Goal: Information Seeking & Learning: Learn about a topic

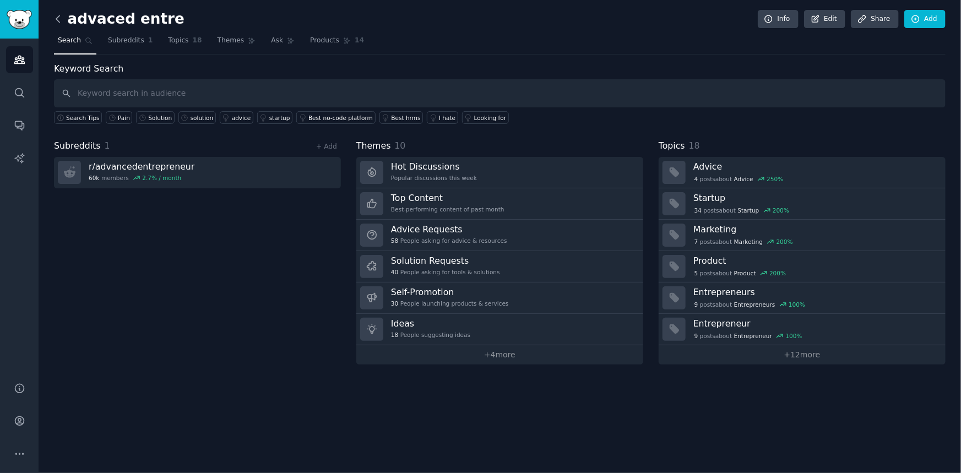
click at [60, 19] on icon at bounding box center [58, 19] width 12 height 12
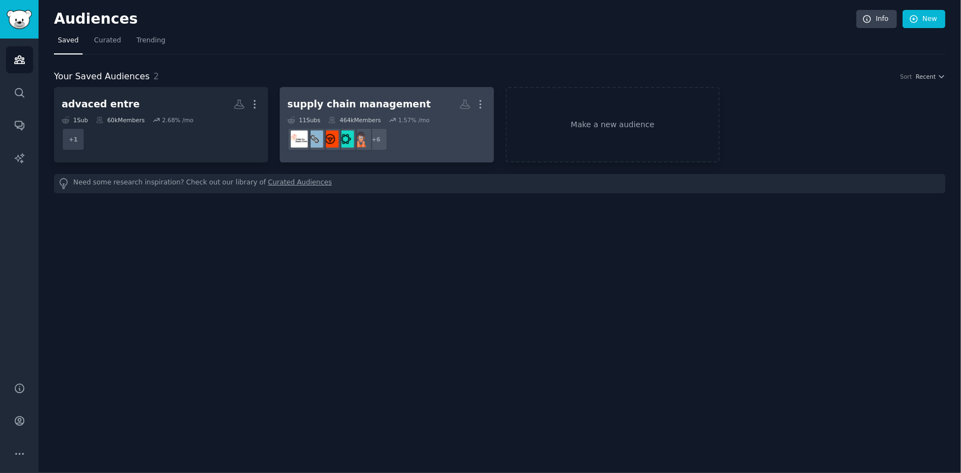
click at [437, 113] on h2 "supply chain management More" at bounding box center [387, 104] width 199 height 19
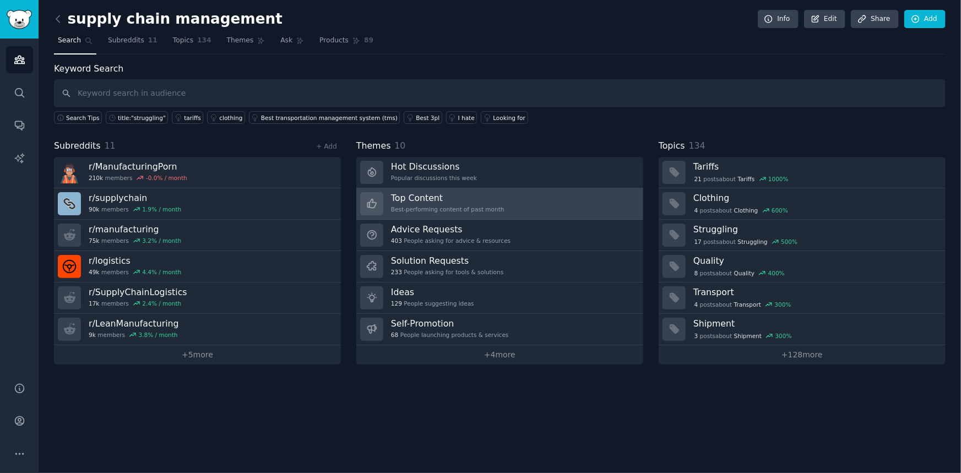
click at [510, 211] on link "Top Content Best-performing content of past month" at bounding box center [499, 203] width 287 height 31
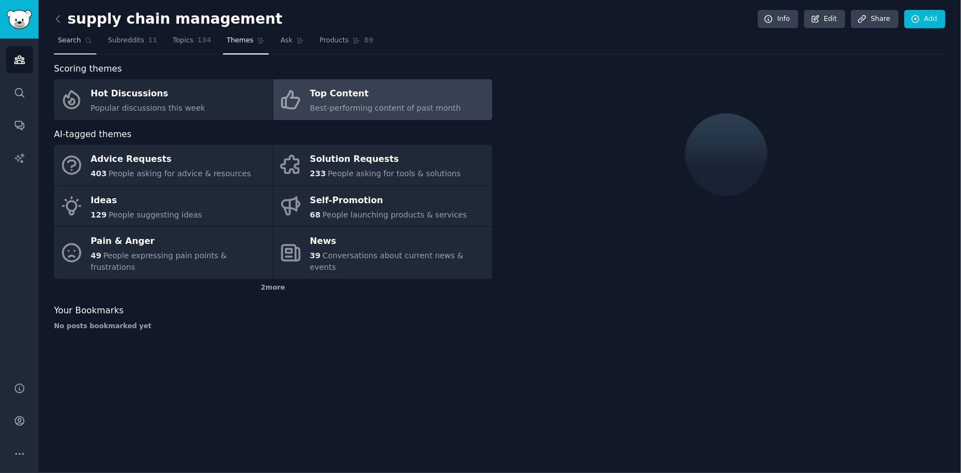
click at [75, 47] on link "Search" at bounding box center [75, 43] width 42 height 23
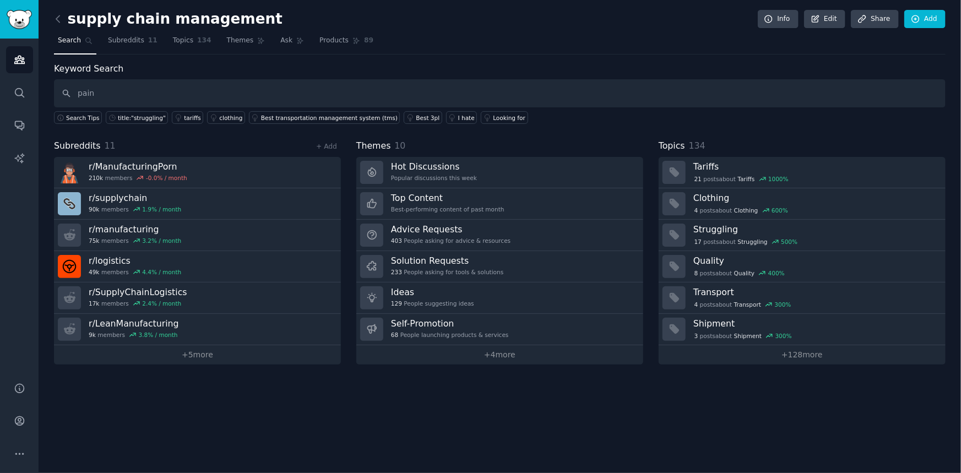
type input "pain"
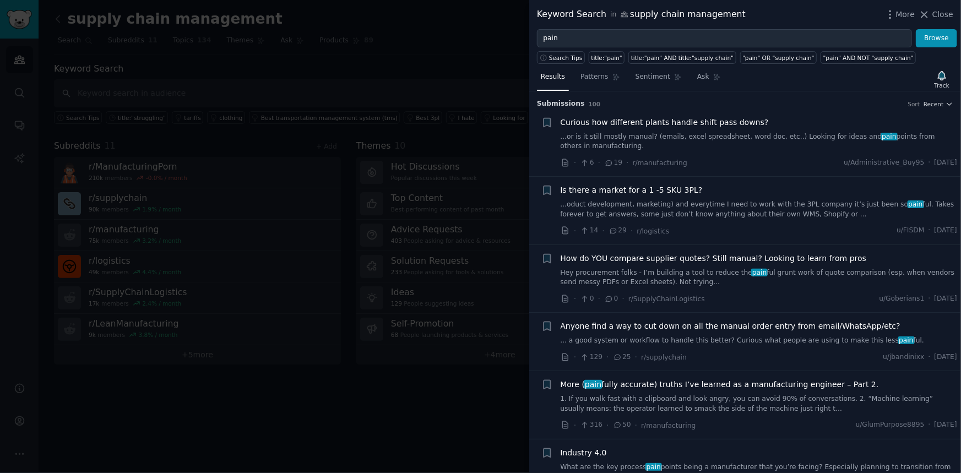
click at [689, 136] on link "...or is it still mostly manual? (emails, excel spreadsheet, word doc, etc..) L…" at bounding box center [759, 141] width 397 height 19
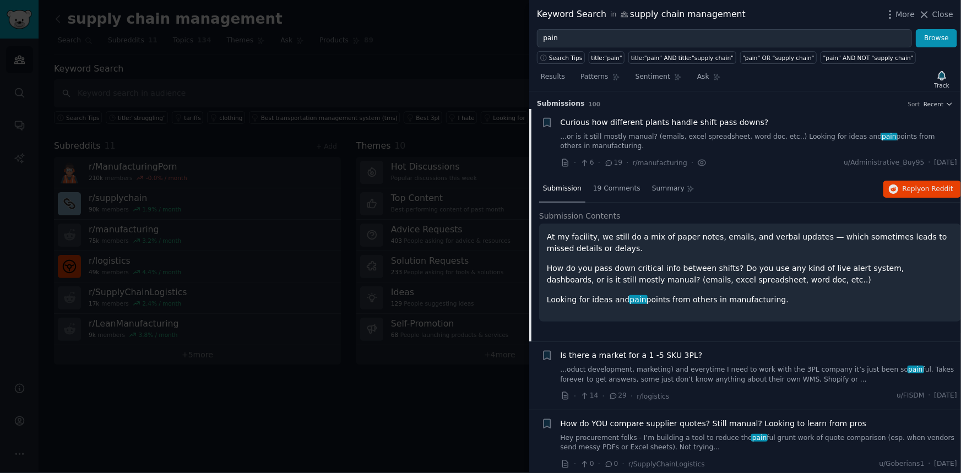
scroll to position [17, 0]
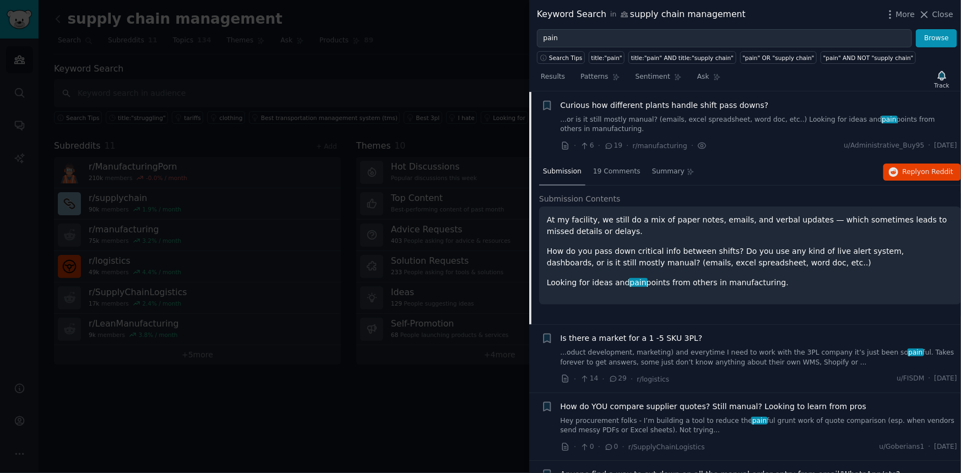
drag, startPoint x: 793, startPoint y: 275, endPoint x: 518, endPoint y: 191, distance: 287.7
click at [517, 191] on div "Keyword Search in supply chain management More Close pain Browse Search Tips ti…" at bounding box center [480, 236] width 961 height 473
click at [638, 268] on div "At my facility, we still do a mix of paper notes, emails, and verbal updates — …" at bounding box center [750, 251] width 407 height 74
drag, startPoint x: 779, startPoint y: 297, endPoint x: 548, endPoint y: 218, distance: 244.8
click at [546, 218] on div "At my facility, we still do a mix of paper notes, emails, and verbal updates — …" at bounding box center [750, 256] width 422 height 98
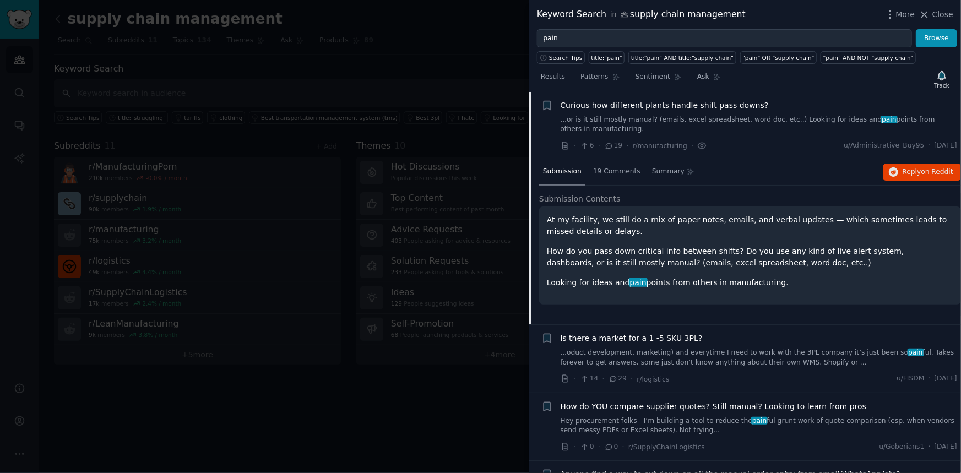
copy div "At my facility, we still do a mix of paper notes, emails, and verbal updates — …"
click at [631, 182] on div "19 Comments" at bounding box center [616, 172] width 55 height 26
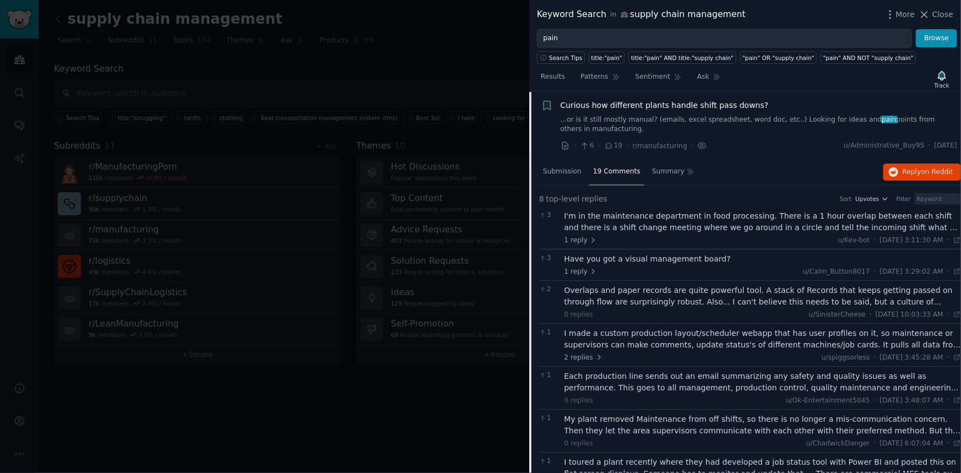
click at [946, 226] on div "I'm in the maintenance department in food processing. There is a 1 hour overlap…" at bounding box center [763, 221] width 397 height 23
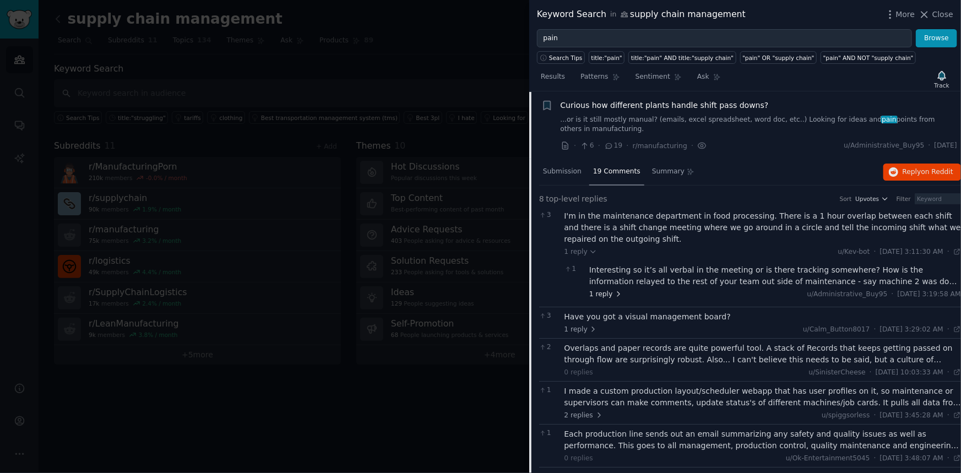
click at [615, 292] on icon at bounding box center [619, 294] width 8 height 8
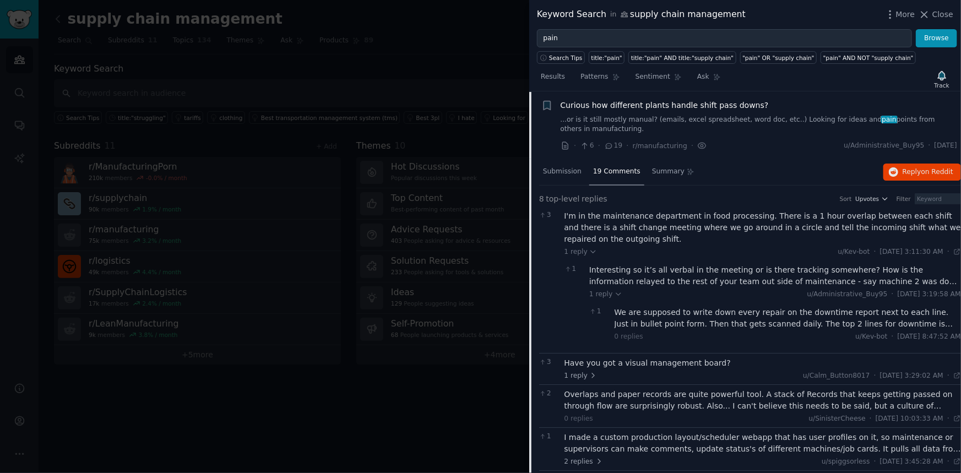
scroll to position [67, 0]
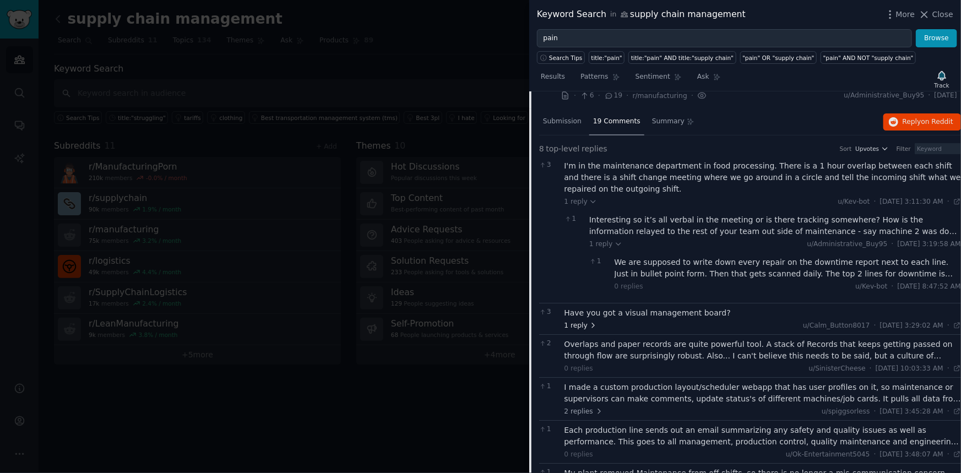
click at [584, 323] on span "1 reply" at bounding box center [581, 326] width 33 height 10
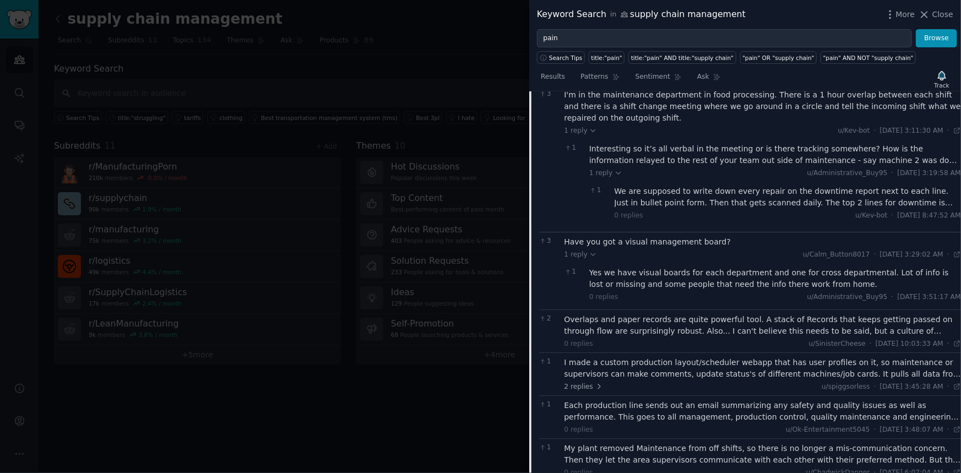
scroll to position [167, 0]
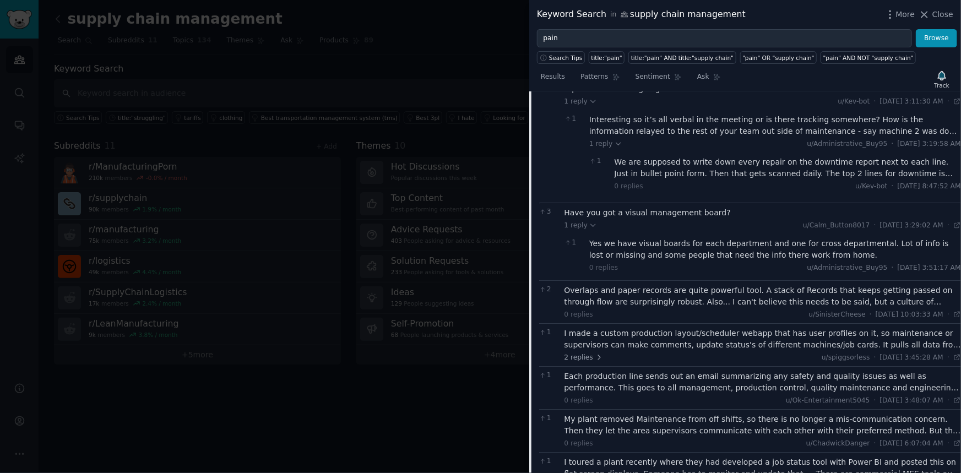
click at [947, 299] on div "Overlaps and paper records are quite powerful tool. A stack of Records that kee…" at bounding box center [763, 296] width 397 height 23
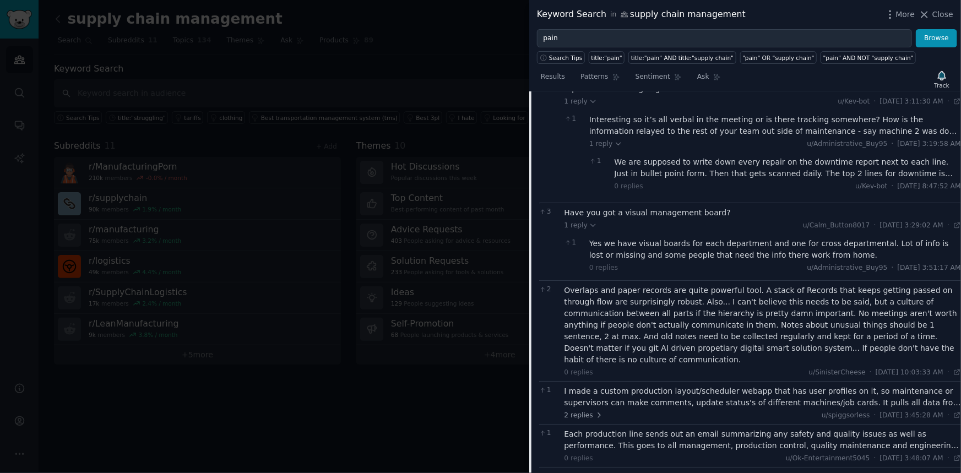
click at [645, 393] on div "I made a custom production layout/scheduler webapp that has user profiles on it…" at bounding box center [763, 397] width 397 height 23
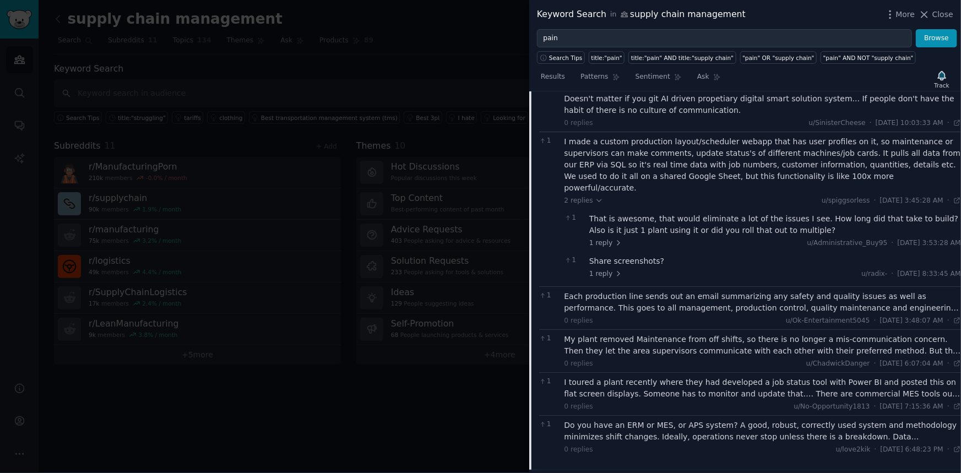
scroll to position [418, 0]
click at [909, 290] on div "Each production line sends out an email summarizing any safety and quality issu…" at bounding box center [763, 301] width 397 height 23
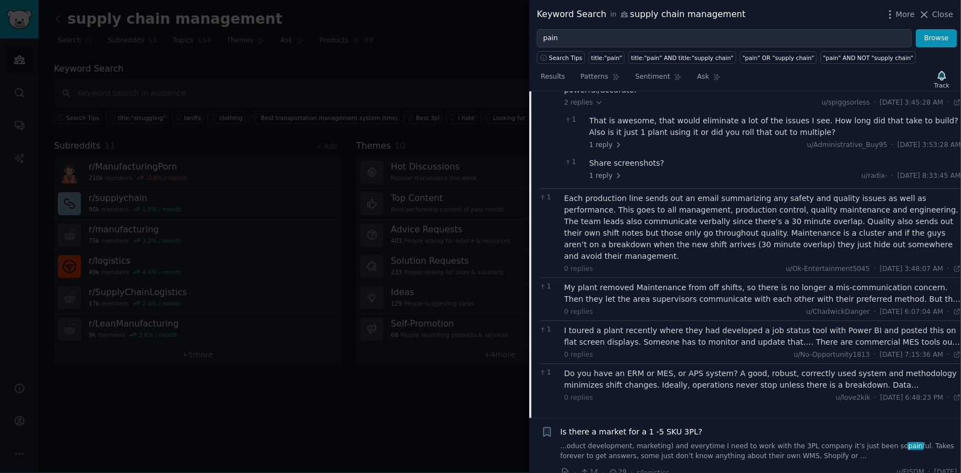
scroll to position [518, 0]
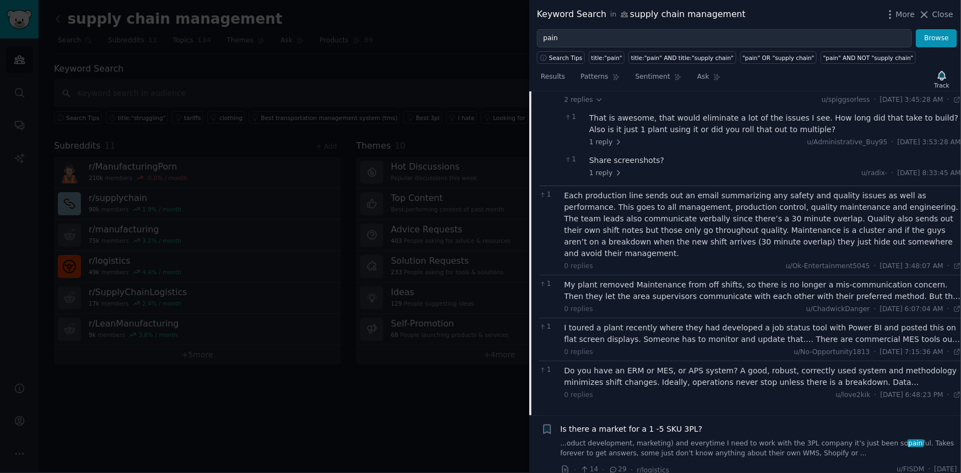
click at [941, 279] on div "My plant removed Maintenance from off shifts, so there is no longer a mis-commu…" at bounding box center [763, 290] width 397 height 23
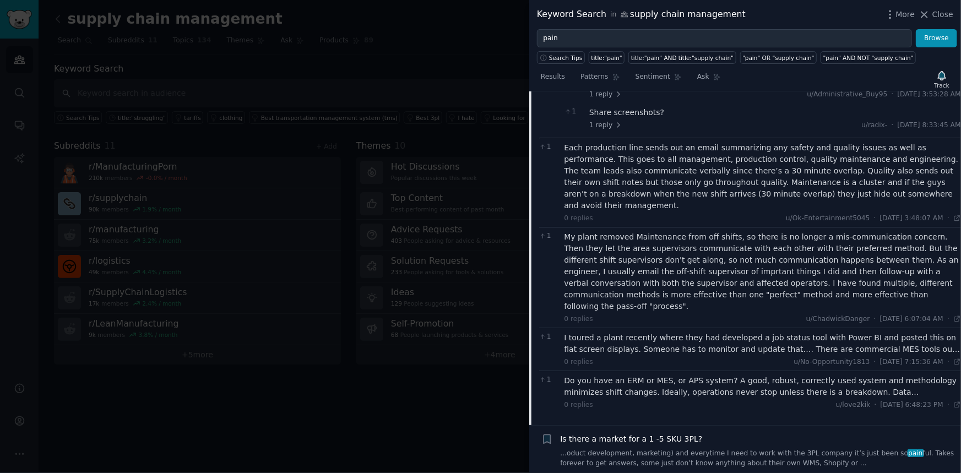
scroll to position [618, 0]
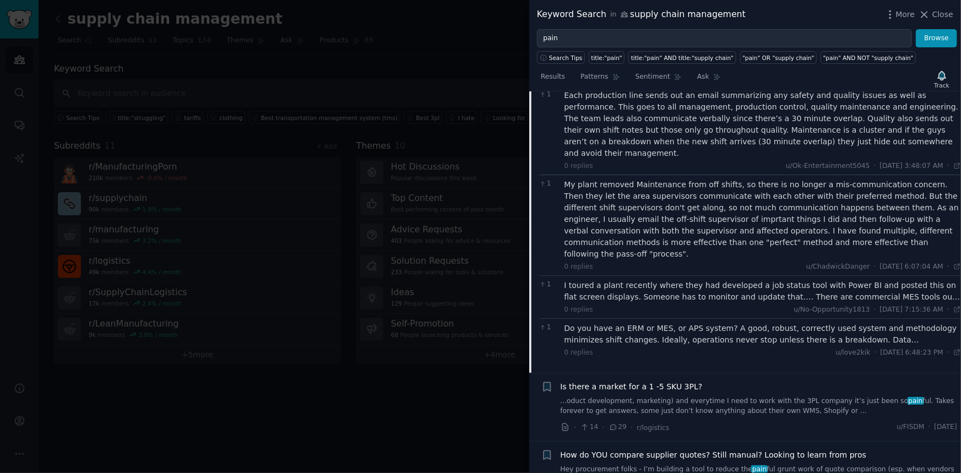
click at [924, 323] on div "Do you have an ERM or MES, or APS system? A good, robust, correctly used system…" at bounding box center [763, 334] width 397 height 23
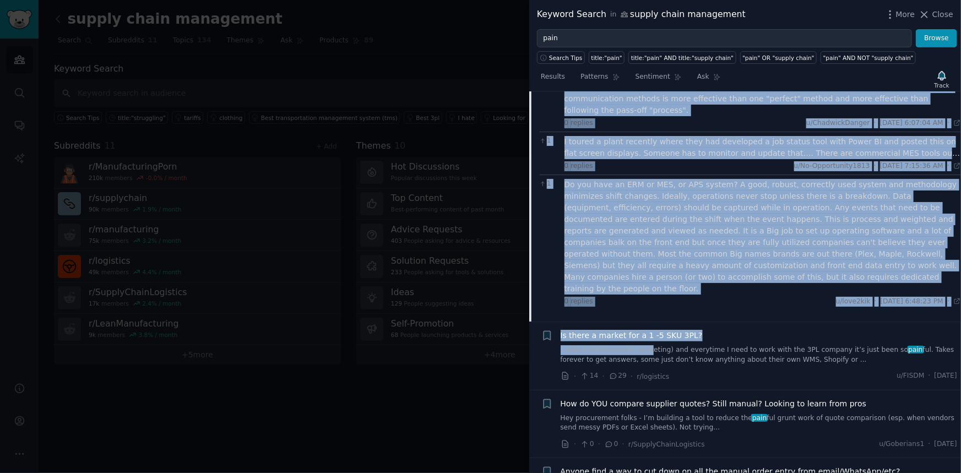
scroll to position [768, 0]
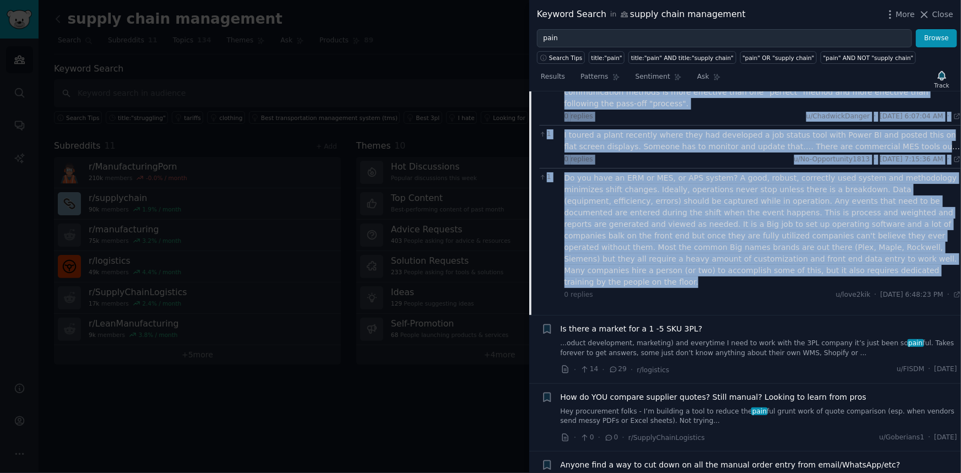
drag, startPoint x: 566, startPoint y: 195, endPoint x: 608, endPoint y: 223, distance: 50.0
copy div "I'm in the maintenance department in food processing. There is a 1 hour overlap…"
click at [766, 201] on div "Do you have an ERM or MES, or APS system? A good, robust, correctly used system…" at bounding box center [763, 230] width 397 height 116
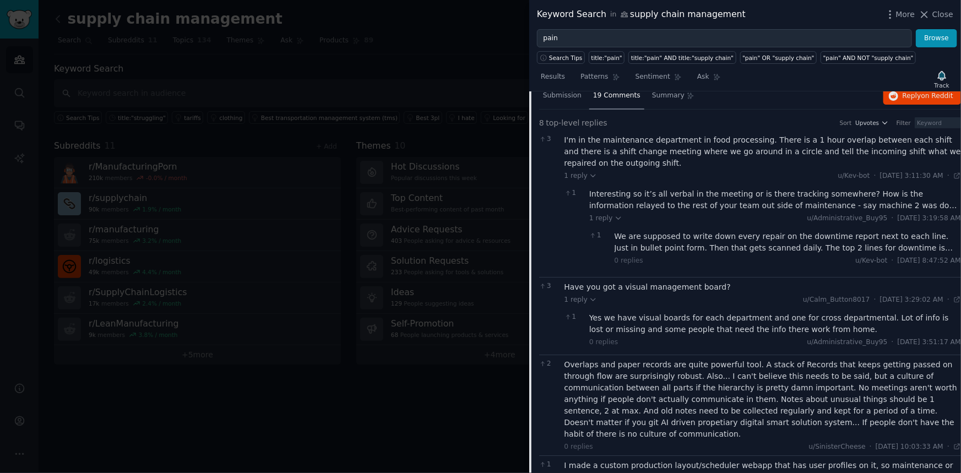
scroll to position [0, 0]
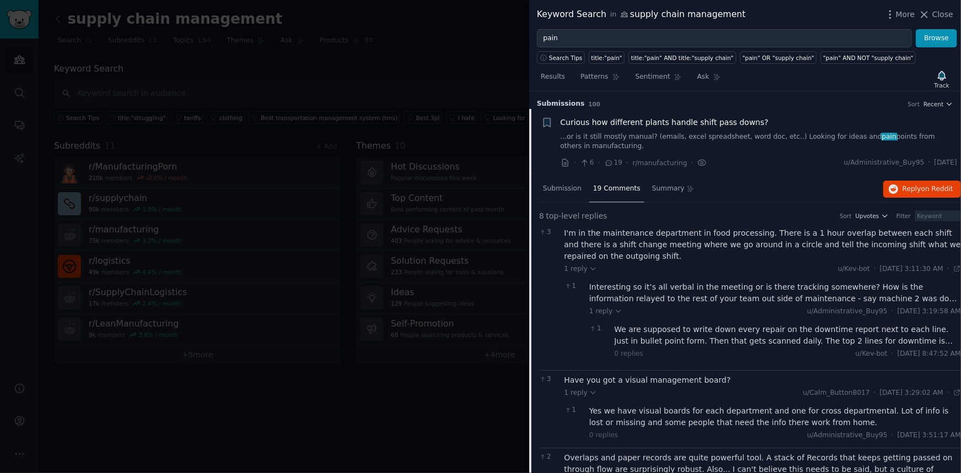
click at [592, 132] on link "...or is it still mostly manual? (emails, excel spreadsheet, word doc, etc..) L…" at bounding box center [759, 141] width 397 height 19
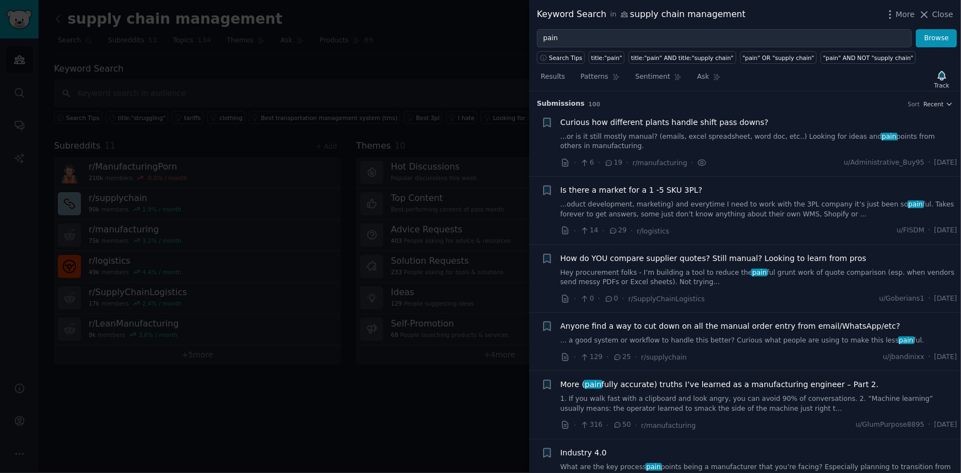
scroll to position [17, 0]
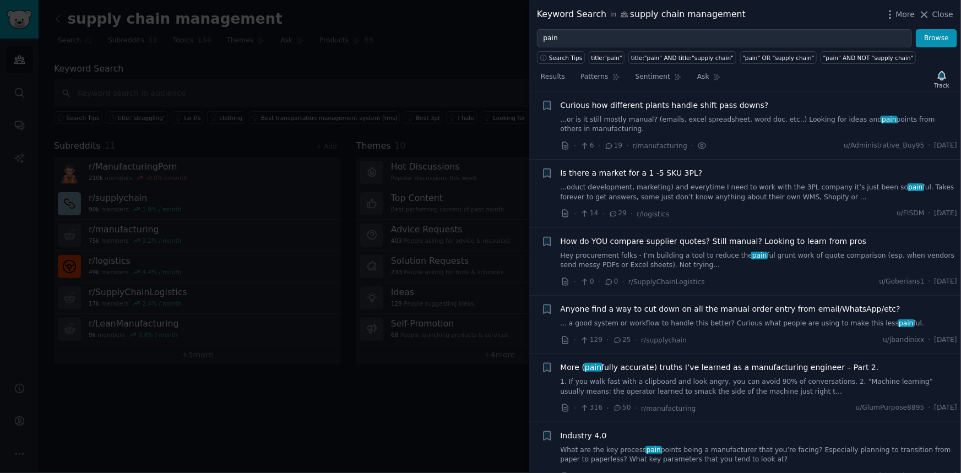
click at [665, 192] on link "...oduct development, marketing) and everytime I need to work with the 3PL comp…" at bounding box center [759, 192] width 397 height 19
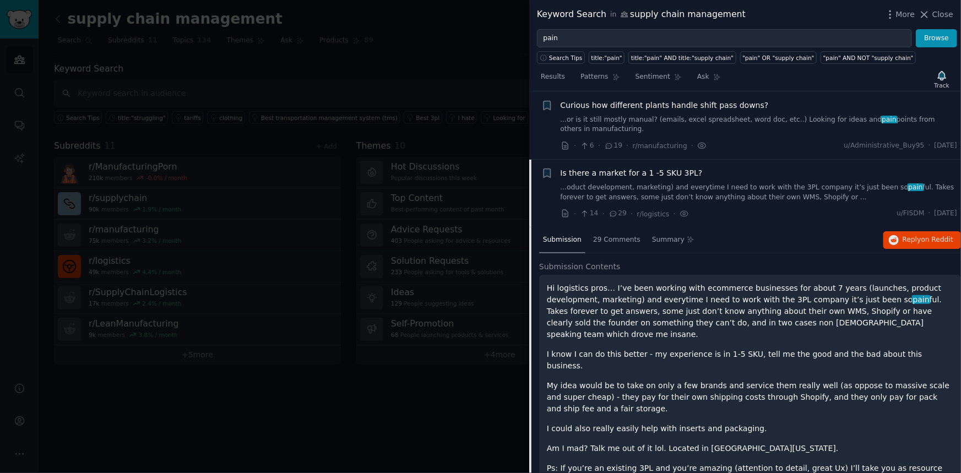
scroll to position [85, 0]
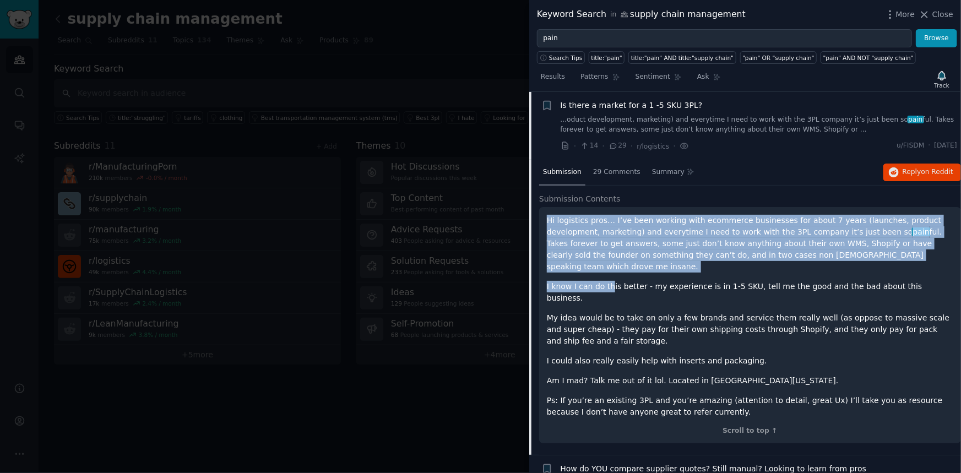
drag, startPoint x: 542, startPoint y: 219, endPoint x: 608, endPoint y: 264, distance: 79.6
click at [608, 264] on div "Hi logistics pros… I’ve been working with ecommerce businesses for about 7 year…" at bounding box center [750, 325] width 422 height 237
click at [608, 264] on div "Hi logistics pros… I’ve been working with ecommerce businesses for about 7 year…" at bounding box center [750, 316] width 407 height 203
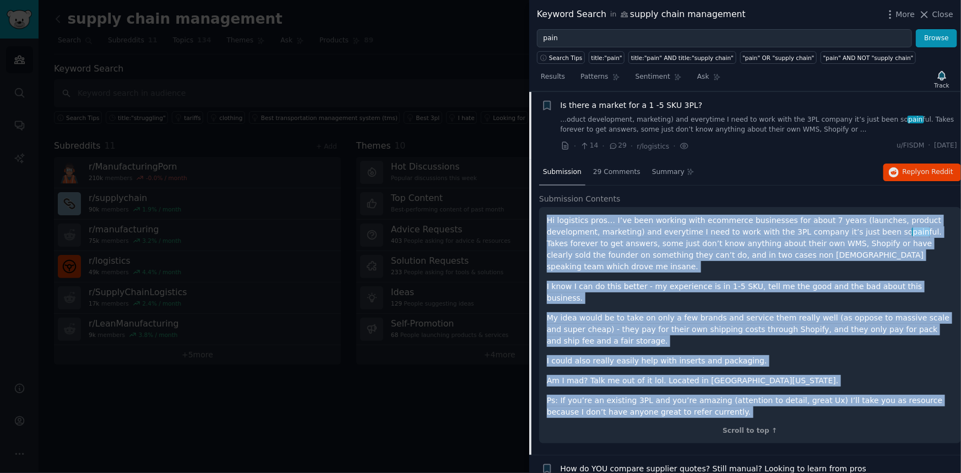
copy div "Hi logistics pros… I’ve been working with ecommerce businesses for about 7 year…"
drag, startPoint x: 693, startPoint y: 394, endPoint x: 545, endPoint y: 220, distance: 228.2
click at [545, 220] on div "Hi logistics pros… I’ve been working with ecommerce businesses for about 7 year…" at bounding box center [750, 325] width 422 height 237
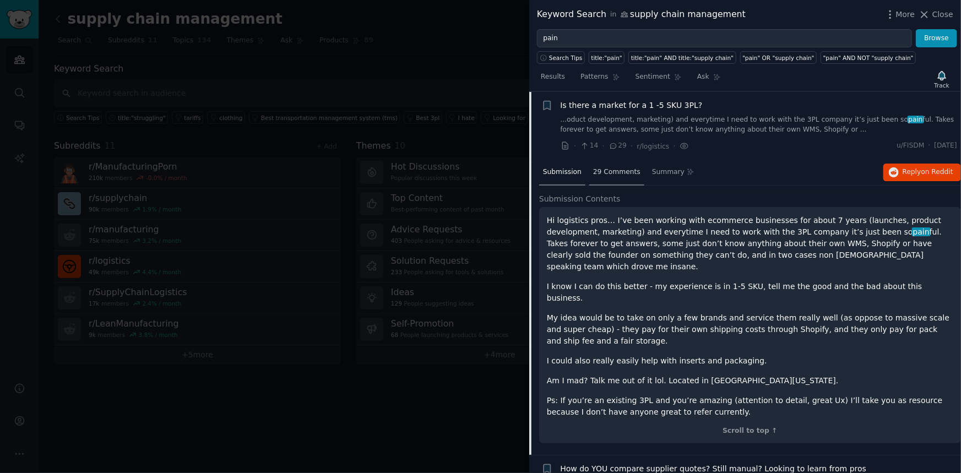
click at [605, 175] on span "29 Comments" at bounding box center [616, 172] width 47 height 10
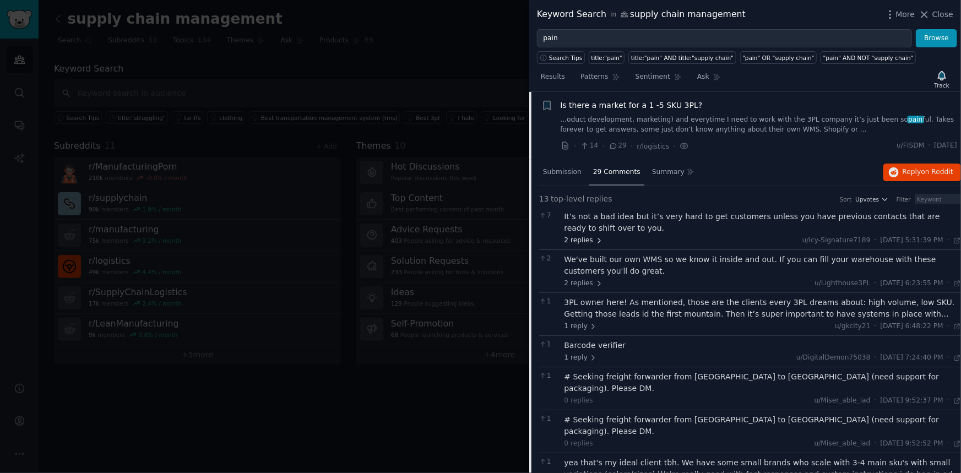
click at [583, 237] on span "2 replies" at bounding box center [584, 241] width 39 height 10
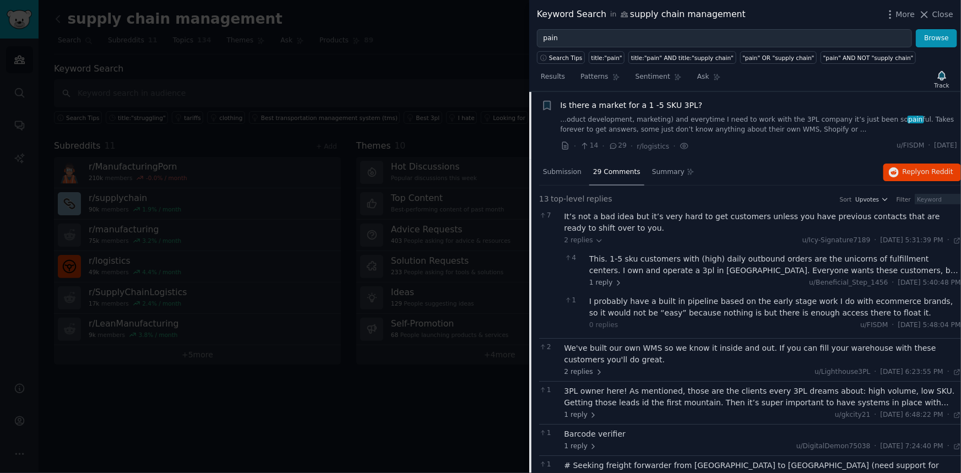
click at [922, 273] on div "This. 1-5 sku customers with (high) daily outbound orders are the unicorns of f…" at bounding box center [775, 264] width 372 height 23
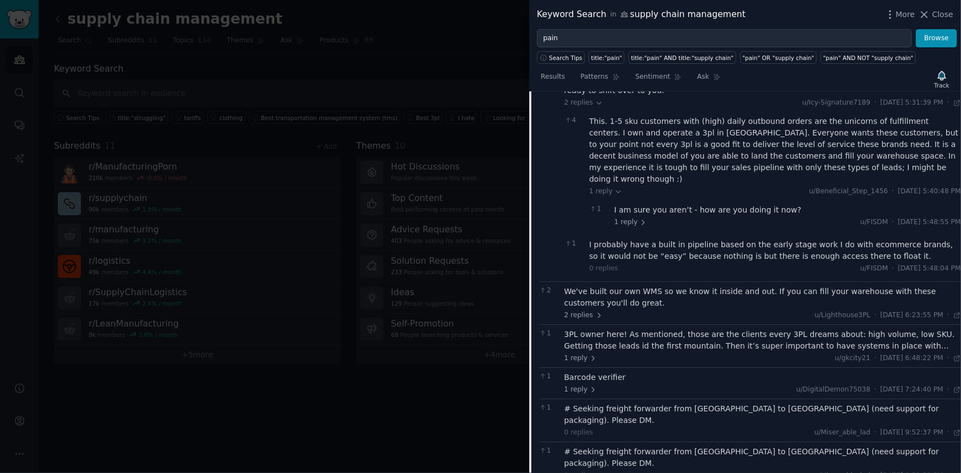
scroll to position [235, 0]
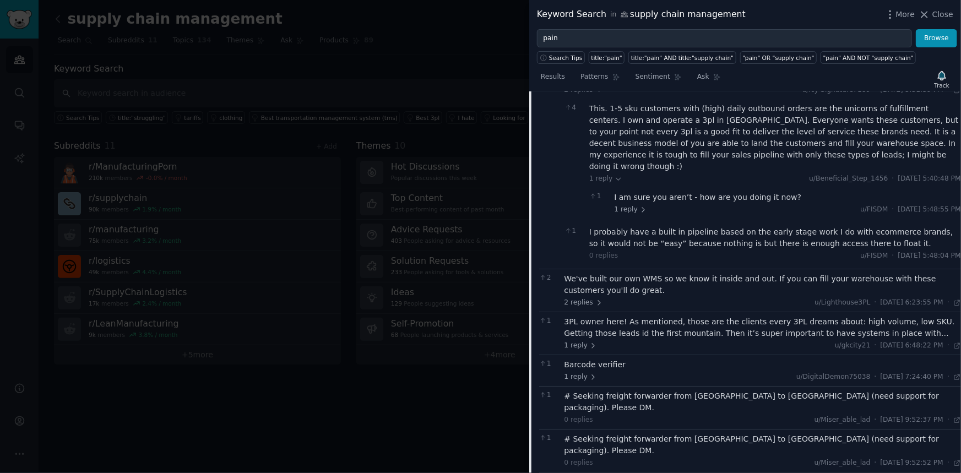
click at [691, 275] on div "We've built our own WMS so we know it inside and out. If you can fill your ware…" at bounding box center [763, 284] width 397 height 23
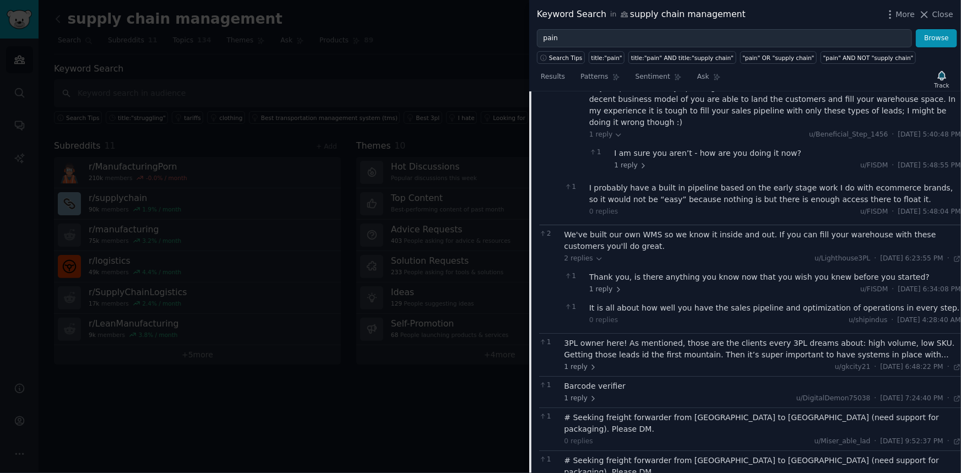
scroll to position [386, 0]
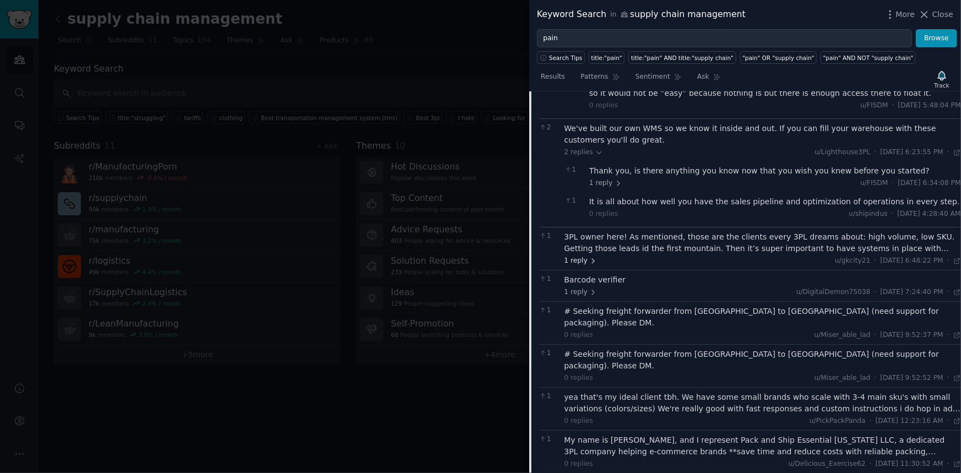
click at [589, 257] on icon at bounding box center [593, 261] width 8 height 8
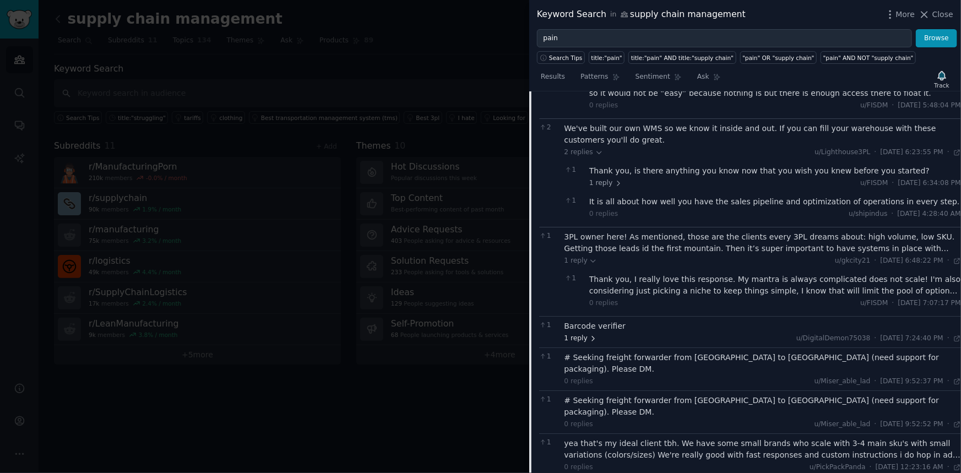
click at [592, 335] on icon at bounding box center [593, 339] width 8 height 8
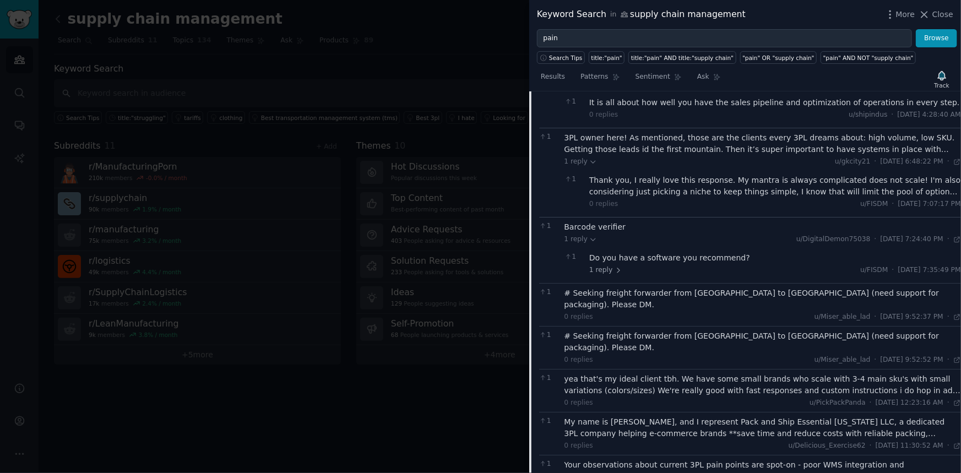
scroll to position [485, 0]
click at [615, 266] on icon at bounding box center [619, 270] width 8 height 8
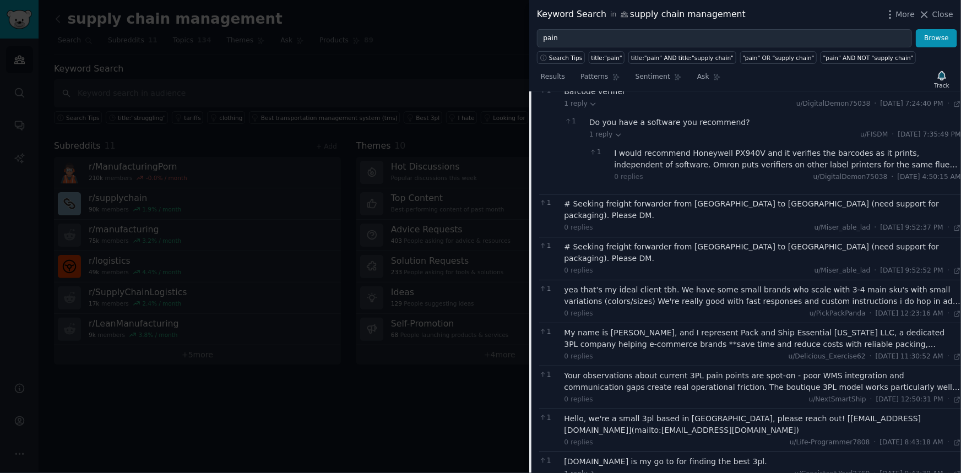
scroll to position [636, 0]
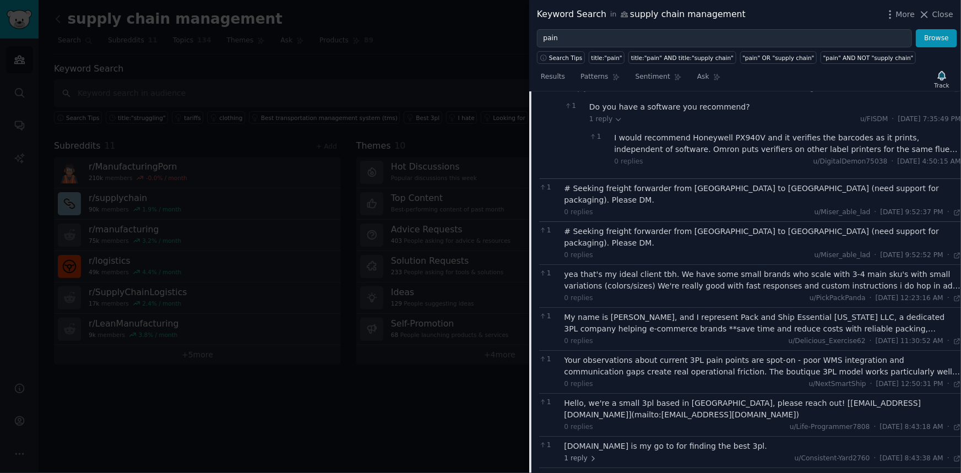
click at [887, 269] on div "yea that's my ideal client tbh. We have some small brands who scale with 3-4 ma…" at bounding box center [763, 280] width 397 height 23
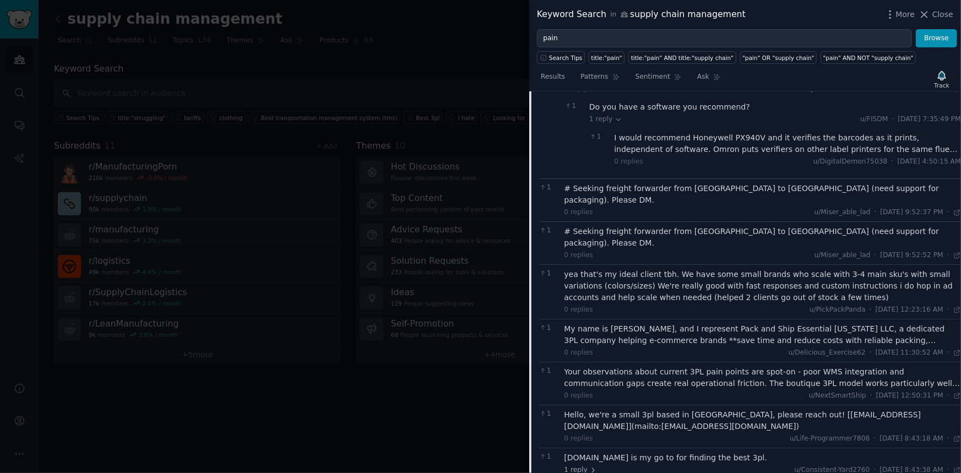
scroll to position [736, 0]
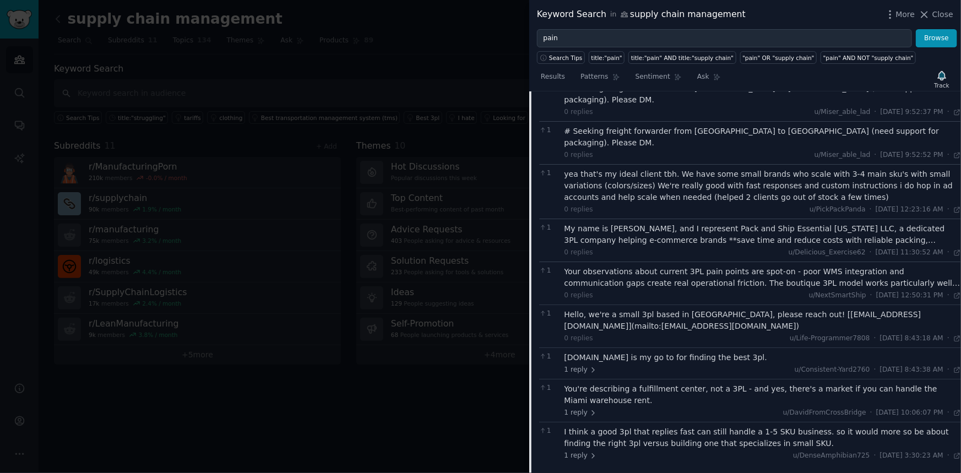
click at [909, 223] on div "My name is Abir, and I represent Pack and Ship Essential Florida LLC, a dedicat…" at bounding box center [763, 234] width 397 height 23
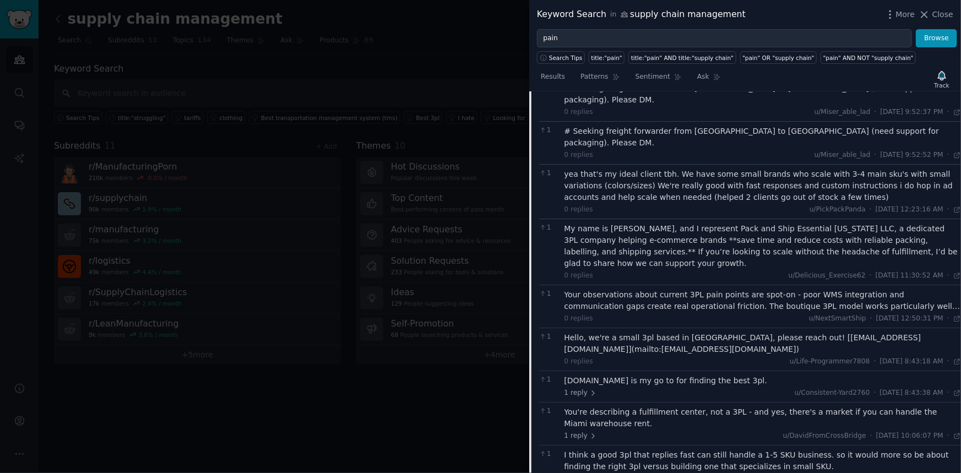
click at [913, 285] on div "1 Your observations about current 3PL pain points are spot-on - poor WMS integr…" at bounding box center [750, 306] width 422 height 43
click at [915, 289] on div "Your observations about current 3PL pain points are spot-on - poor WMS integrat…" at bounding box center [763, 300] width 397 height 23
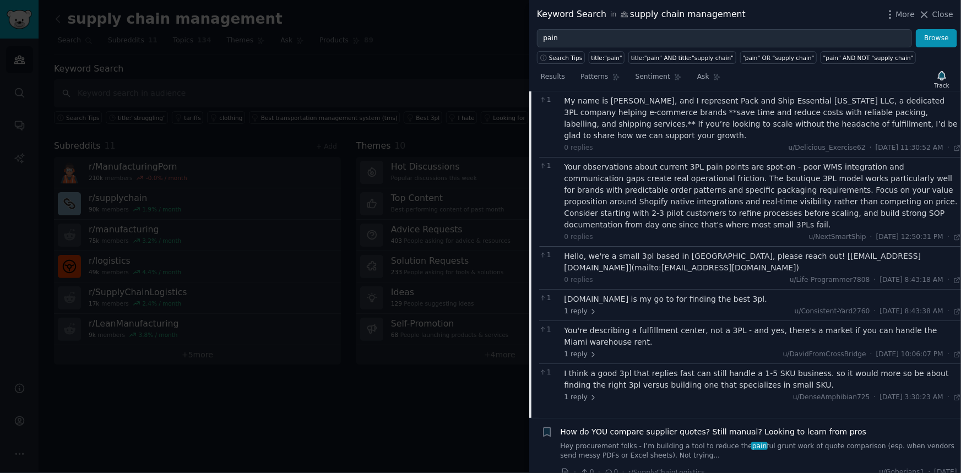
scroll to position [886, 0]
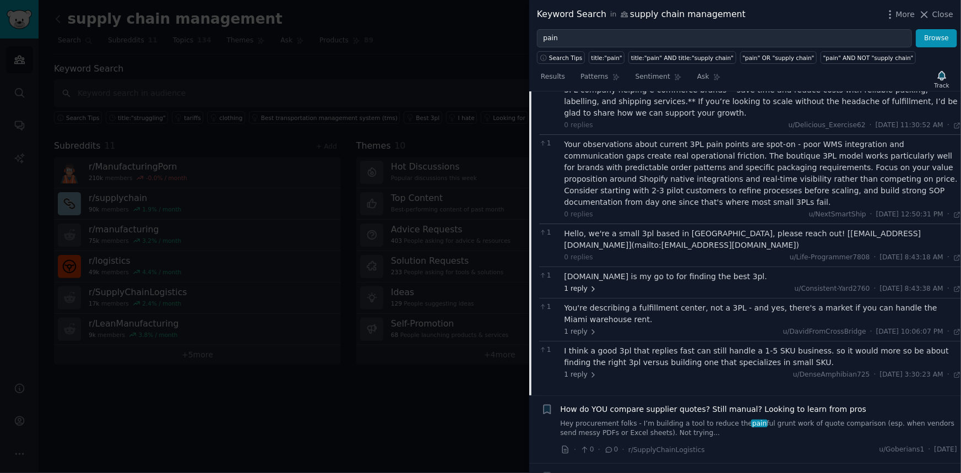
click at [576, 284] on span "1 reply" at bounding box center [581, 289] width 33 height 10
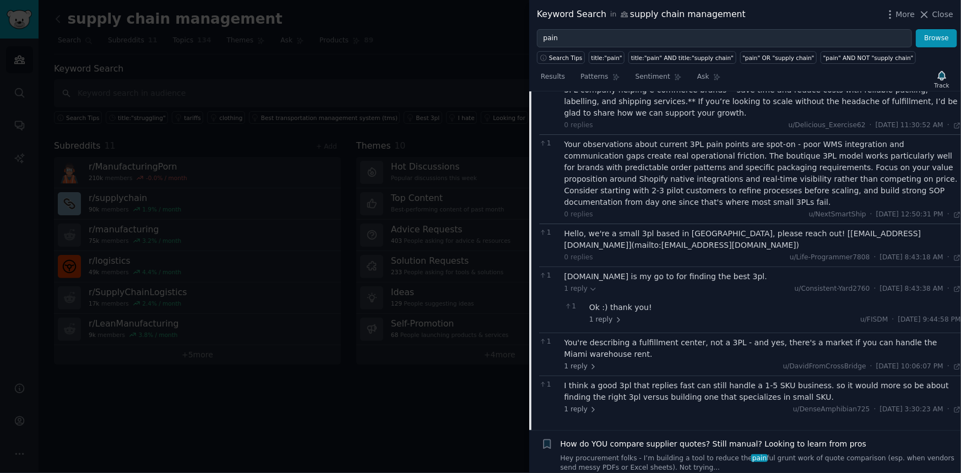
click at [580, 333] on div "1 You're describing a fulfillment center, not a 3PL - and yes, there's a market…" at bounding box center [750, 354] width 422 height 43
click at [584, 362] on span "1 reply" at bounding box center [581, 367] width 33 height 10
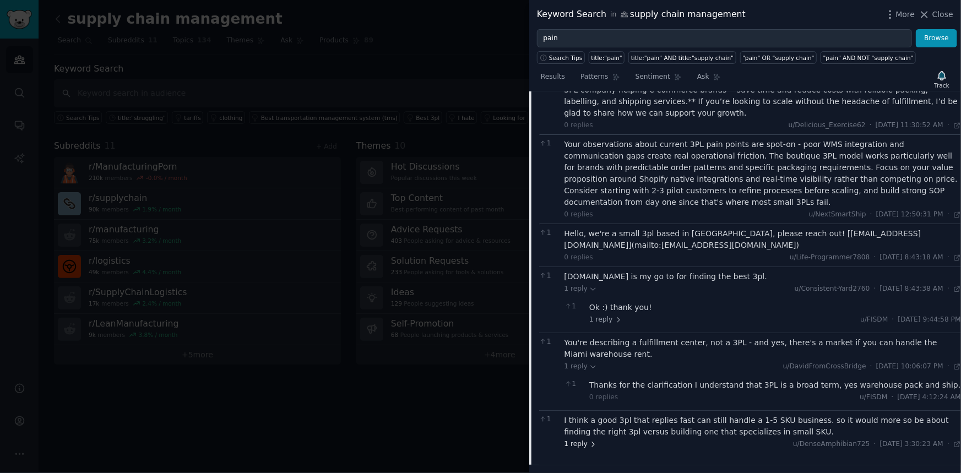
click at [583, 440] on span "1 reply" at bounding box center [581, 445] width 33 height 10
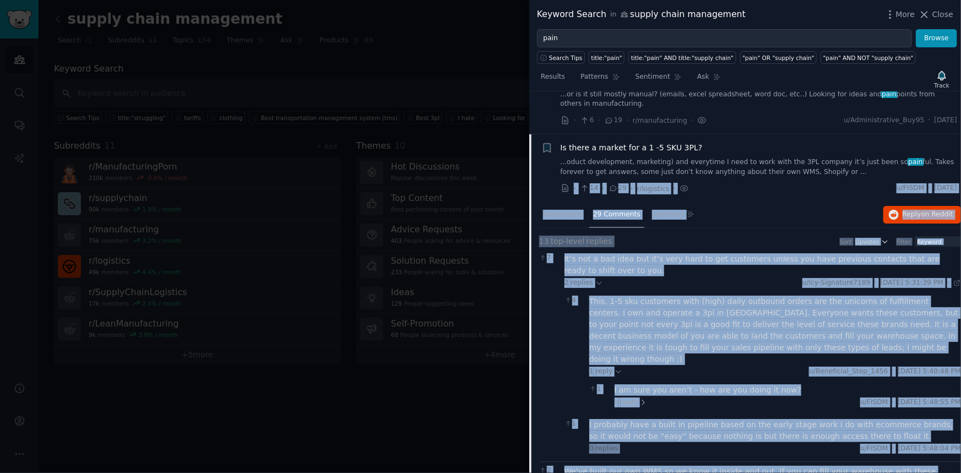
scroll to position [35, 0]
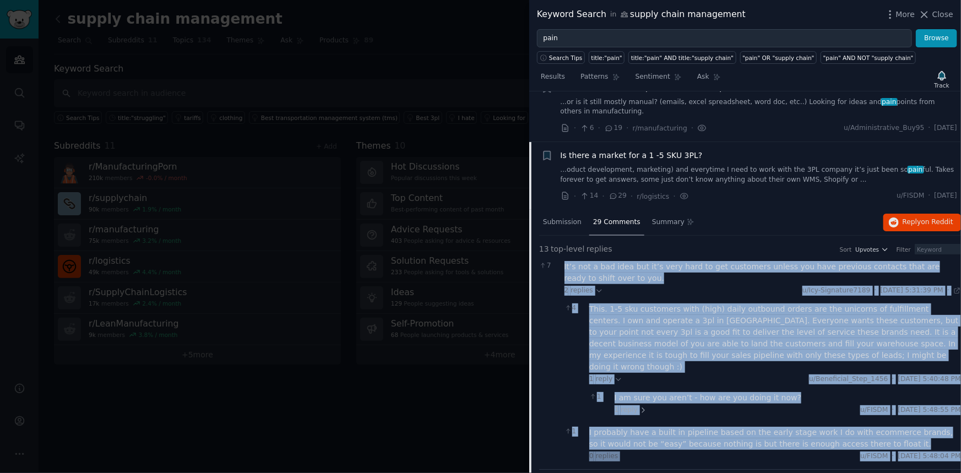
copy div "It’s not a bad idea but it’s very hard to get customers unless you have previou…"
drag, startPoint x: 625, startPoint y: 215, endPoint x: 563, endPoint y: 265, distance: 79.1
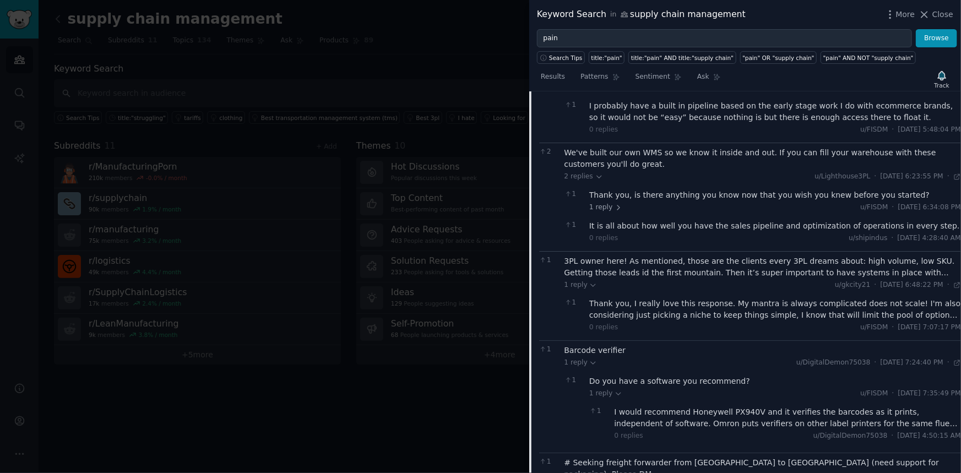
scroll to position [400, 0]
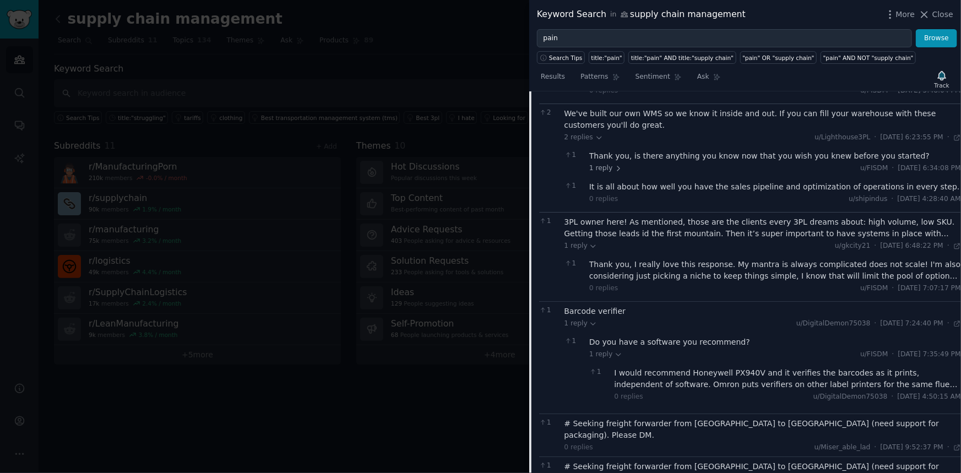
click at [914, 216] on div "3PL owner here! As mentioned, those are the clients every 3PL dreams about: hig…" at bounding box center [763, 227] width 397 height 23
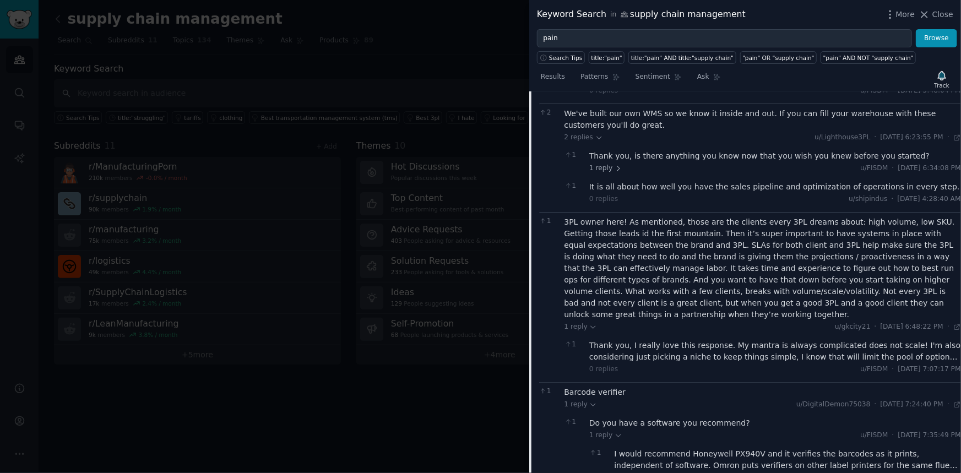
click at [937, 340] on div "Thank you, I really love this response. My mantra is always complicated does no…" at bounding box center [775, 351] width 372 height 23
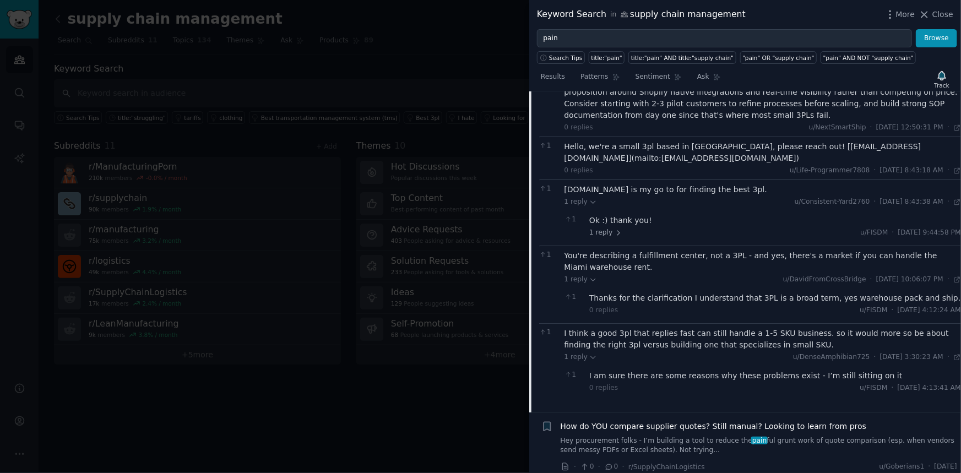
scroll to position [1102, 0]
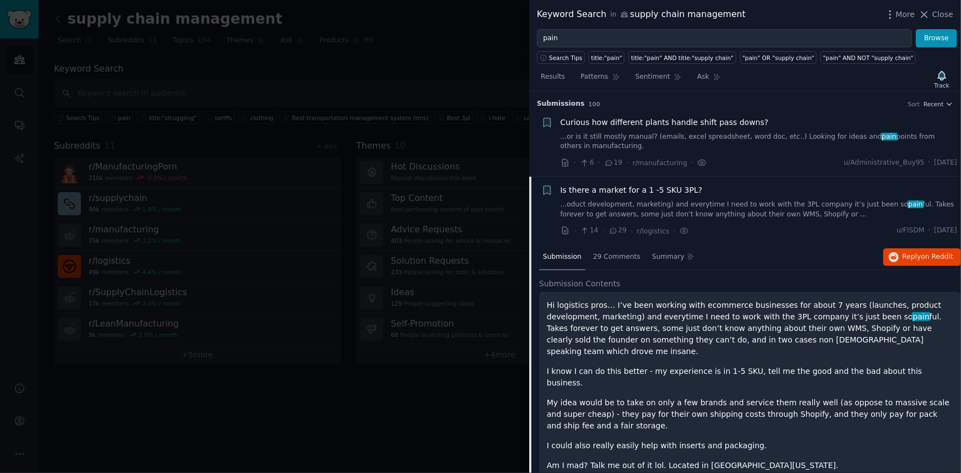
click at [848, 197] on div "Is there a market for a 1 -5 SKU 3PL? ...oduct development, marketing) and ever…" at bounding box center [759, 202] width 397 height 35
click at [920, 258] on span "Reply on Reddit" at bounding box center [928, 257] width 51 height 10
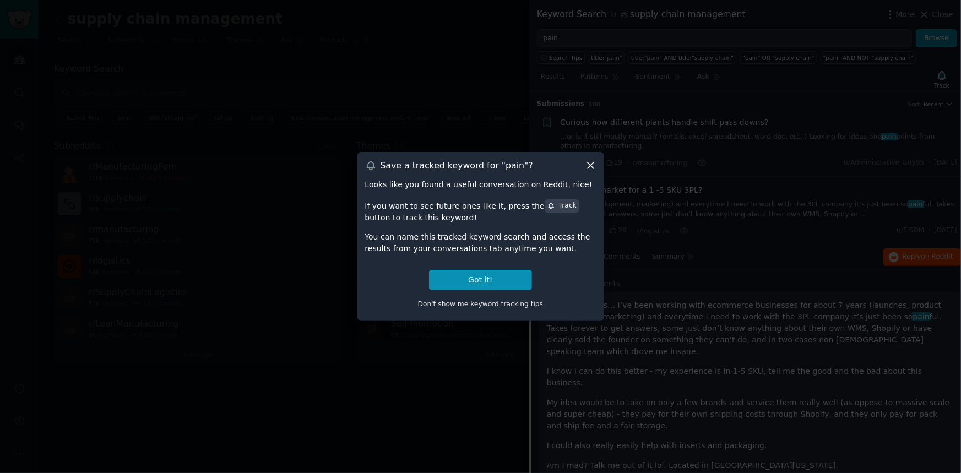
click at [583, 166] on div "Save a tracked keyword for " pain "?" at bounding box center [480, 166] width 231 height 12
click at [588, 164] on icon at bounding box center [591, 166] width 12 height 12
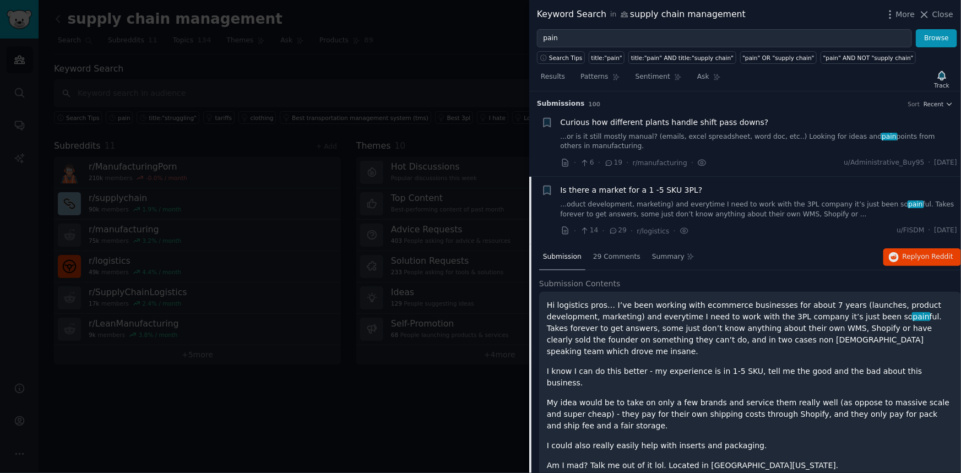
click at [639, 192] on span "Is there a market for a 1 -5 SKU 3PL?" at bounding box center [632, 191] width 142 height 12
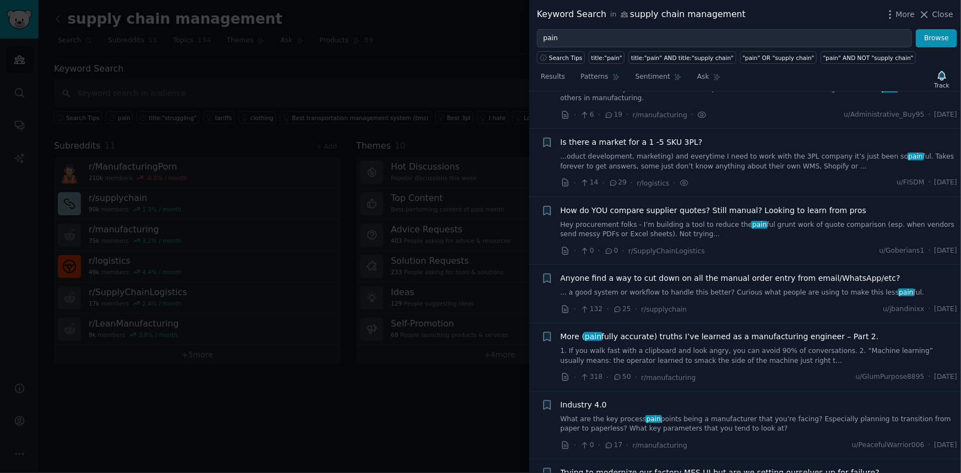
scroll to position [85, 0]
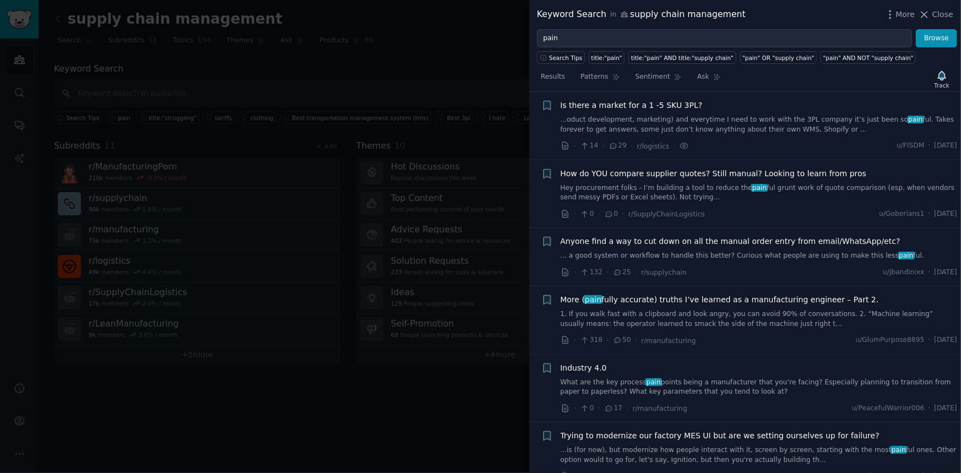
click at [638, 115] on link "...oduct development, marketing) and everytime I need to work with the 3PL comp…" at bounding box center [759, 124] width 397 height 19
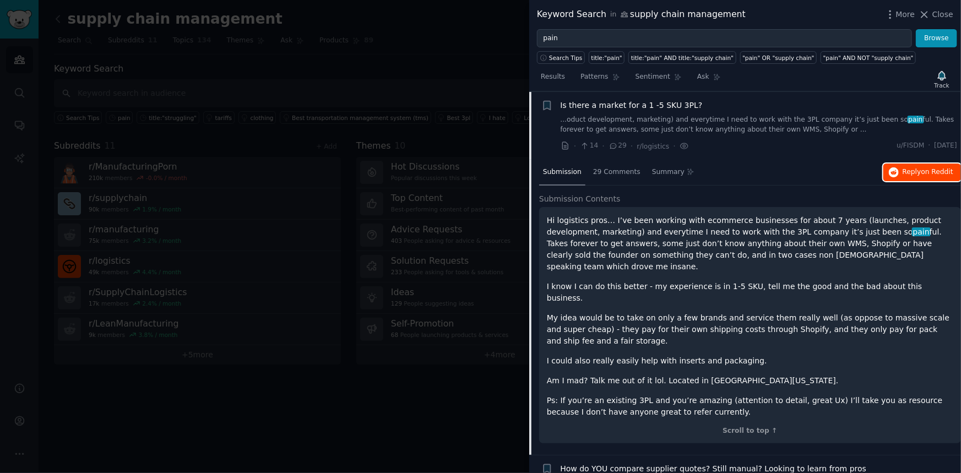
click at [904, 172] on span "Reply on Reddit" at bounding box center [928, 172] width 51 height 10
